Goal: Find specific page/section: Find specific page/section

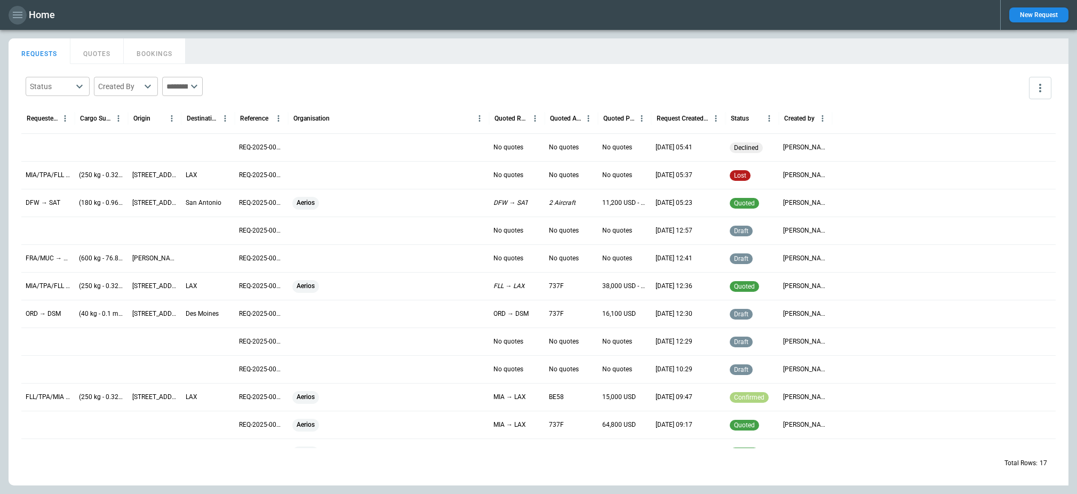
click at [14, 16] on icon "button" at bounding box center [17, 15] width 13 height 13
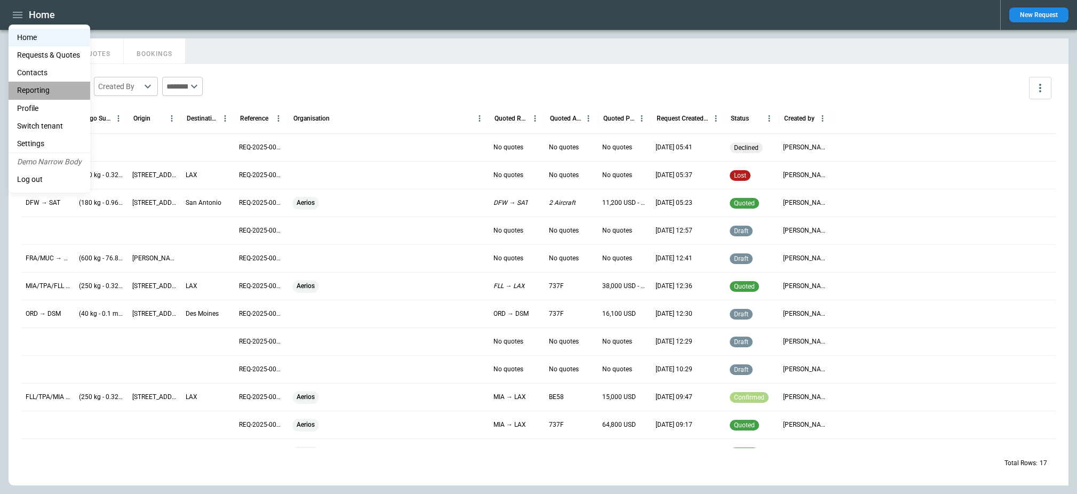
click at [48, 89] on li "Reporting" at bounding box center [50, 91] width 82 height 18
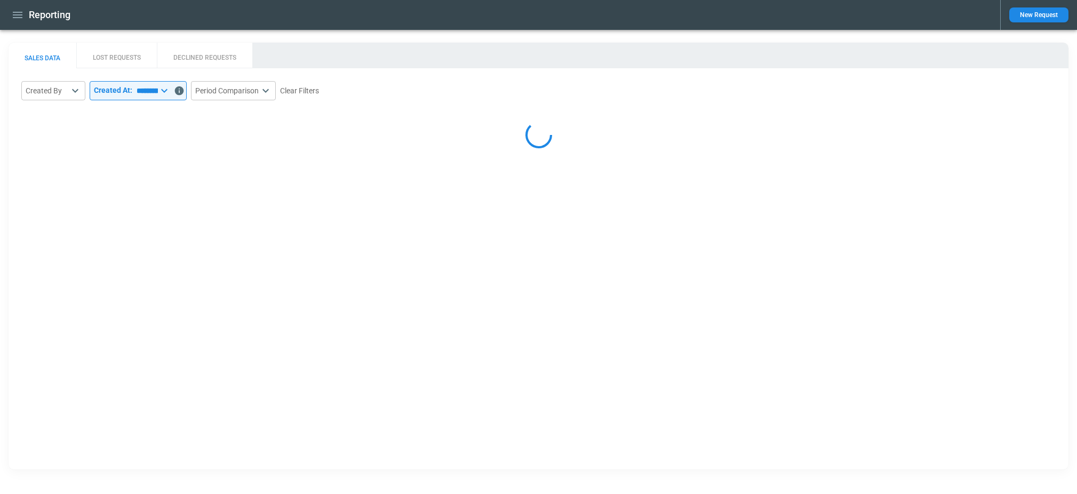
click at [216, 75] on div "**********" at bounding box center [539, 119] width 1060 height 103
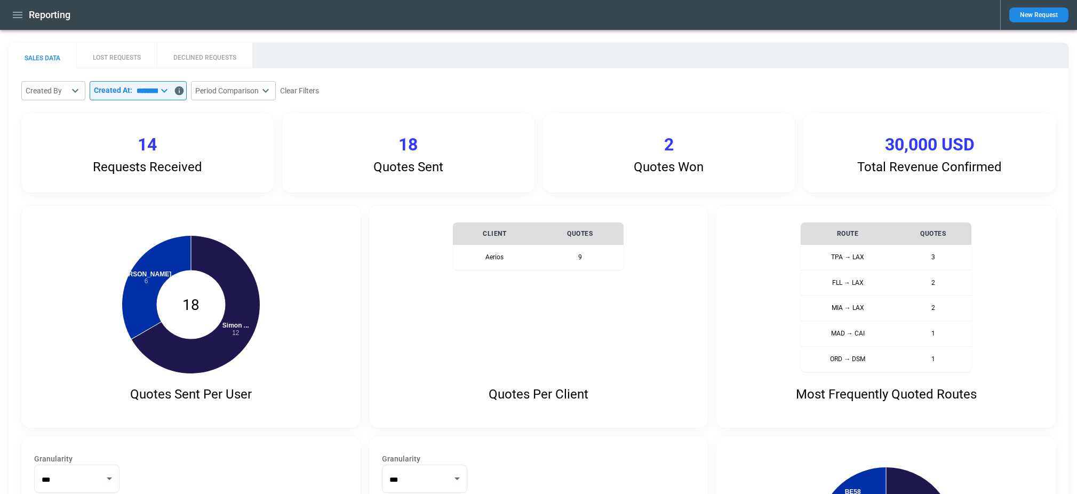
click at [20, 18] on icon "button" at bounding box center [18, 15] width 10 height 6
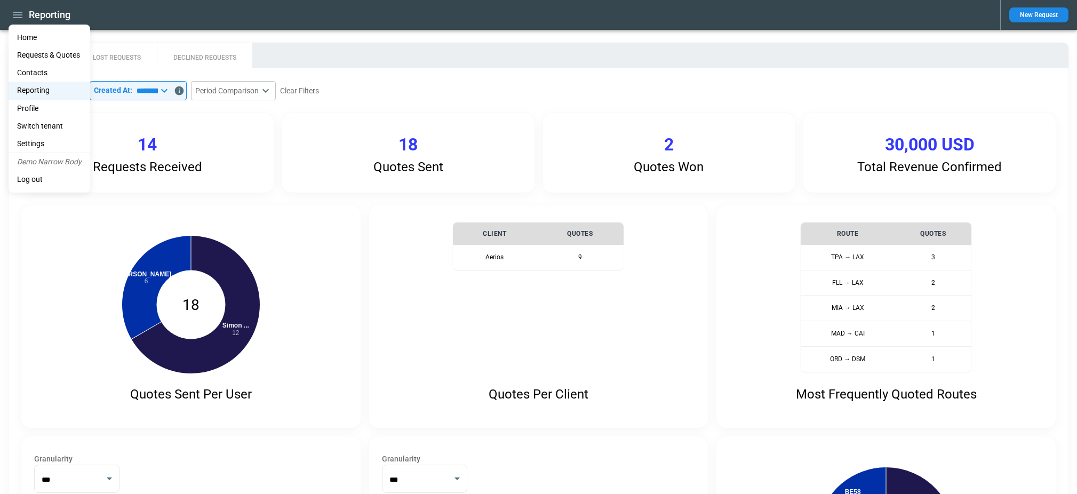
click at [37, 39] on li "Home" at bounding box center [50, 38] width 82 height 18
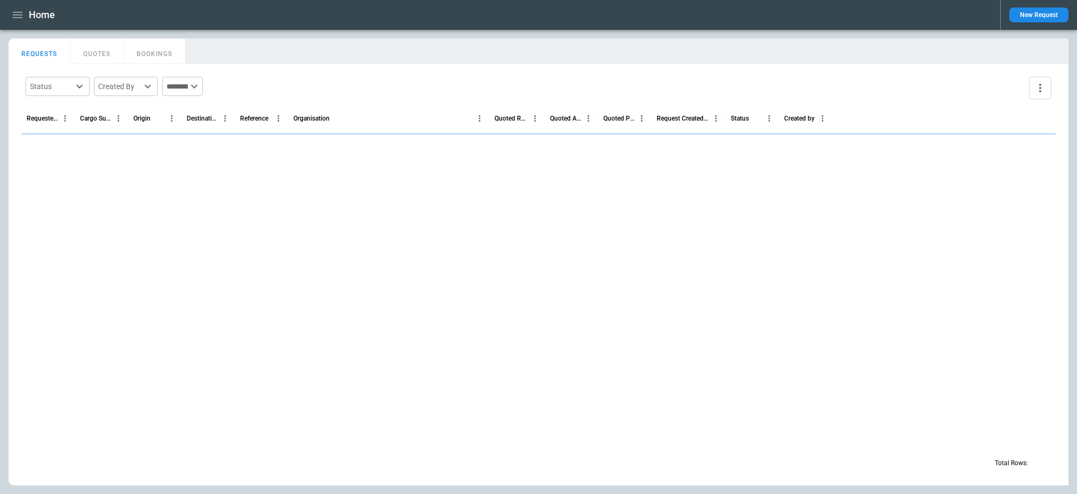
click at [528, 35] on main "FindBorderBarSize REQUESTS QUOTES BOOKINGS Status ​ Created By ​ ​ Requested Ro…" at bounding box center [538, 262] width 1077 height 464
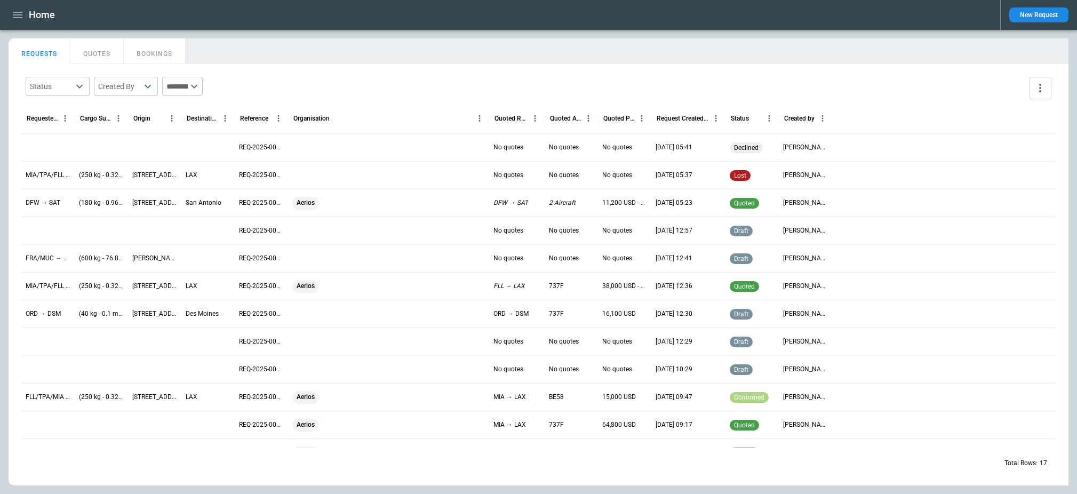
click at [298, 43] on div "REQUESTS QUOTES BOOKINGS" at bounding box center [539, 49] width 1060 height 23
